Goal: Information Seeking & Learning: Compare options

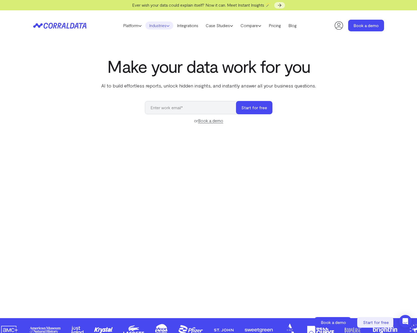
click at [158, 27] on link "Industries" at bounding box center [159, 26] width 28 height 8
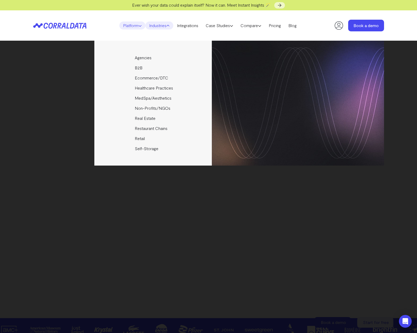
click at [134, 27] on link "Platform" at bounding box center [132, 26] width 26 height 8
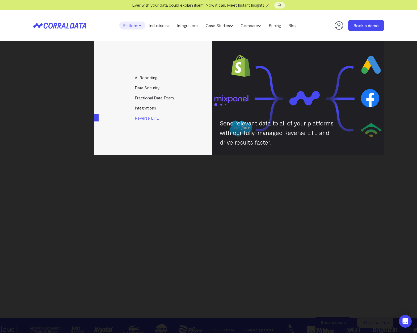
click at [151, 118] on link "Reverse ETL" at bounding box center [153, 118] width 118 height 10
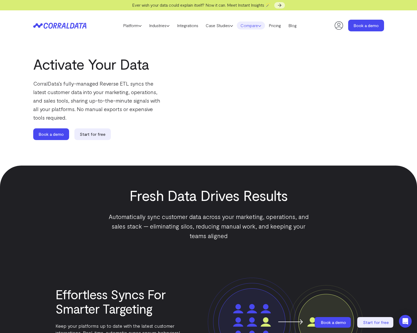
click at [255, 28] on link "Compare" at bounding box center [251, 26] width 28 height 8
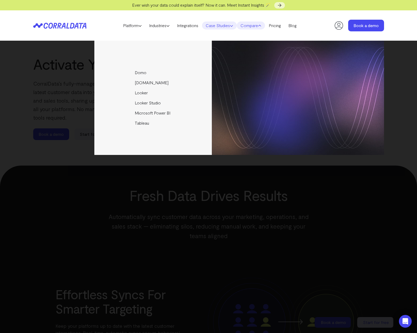
click at [225, 26] on link "Case Studies" at bounding box center [219, 26] width 35 height 8
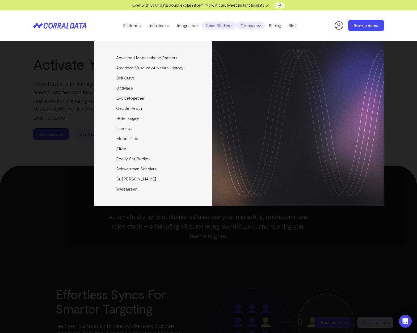
click at [253, 26] on link "Compare" at bounding box center [251, 26] width 28 height 8
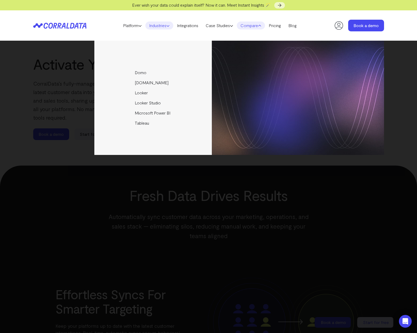
click at [159, 27] on link "Industries" at bounding box center [159, 26] width 28 height 8
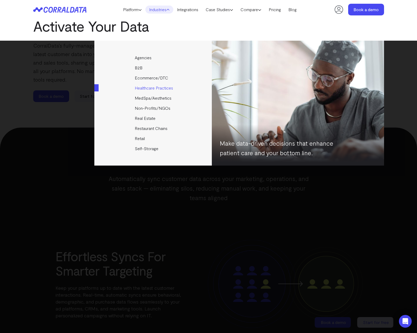
scroll to position [25, 0]
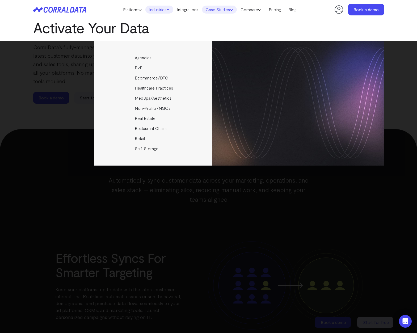
click at [233, 8] on icon at bounding box center [231, 9] width 3 height 3
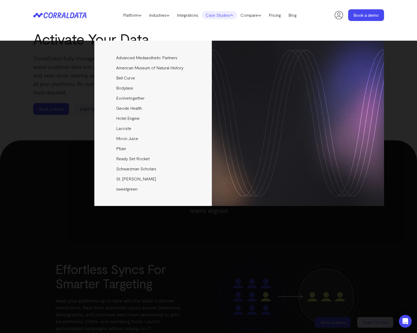
scroll to position [0, 0]
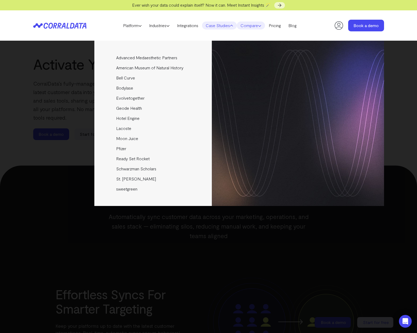
click at [249, 27] on link "Compare" at bounding box center [251, 26] width 28 height 8
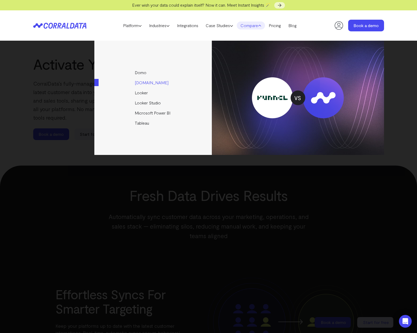
click at [147, 83] on link "[DOMAIN_NAME]" at bounding box center [153, 83] width 118 height 10
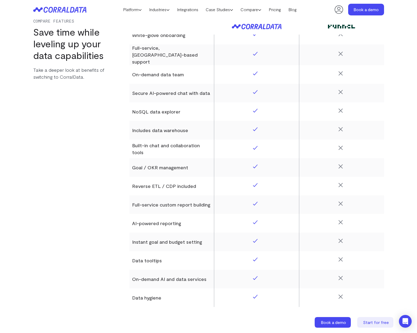
scroll to position [668, 0]
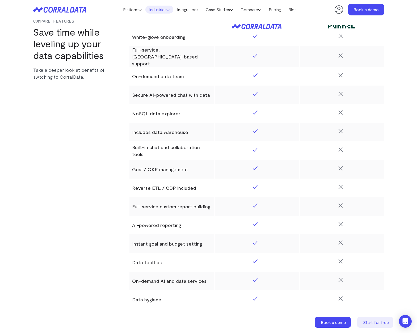
click at [157, 11] on link "Industries" at bounding box center [159, 10] width 28 height 8
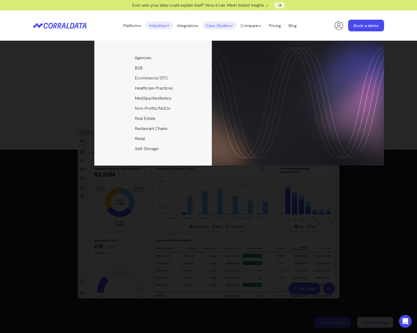
click at [225, 25] on link "Case Studies" at bounding box center [219, 26] width 35 height 8
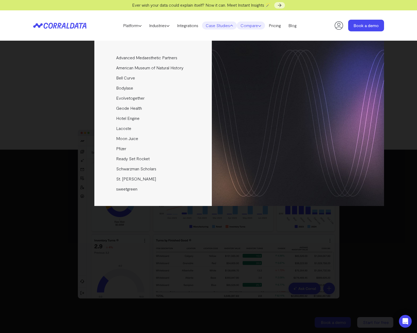
click at [261, 26] on icon at bounding box center [259, 25] width 3 height 3
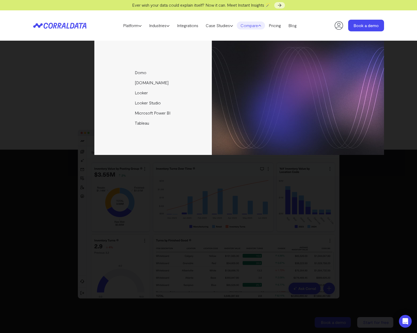
click at [69, 83] on div "Domo Funnel.io Looker Looker Studio Microsoft Power BI Tableau" at bounding box center [208, 98] width 351 height 114
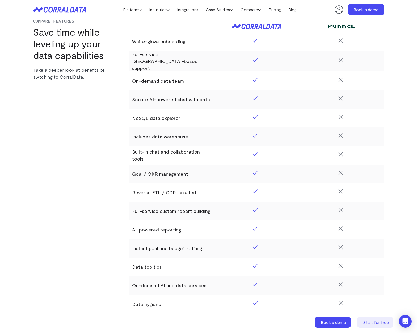
scroll to position [662, 0]
